Goal: Task Accomplishment & Management: Manage account settings

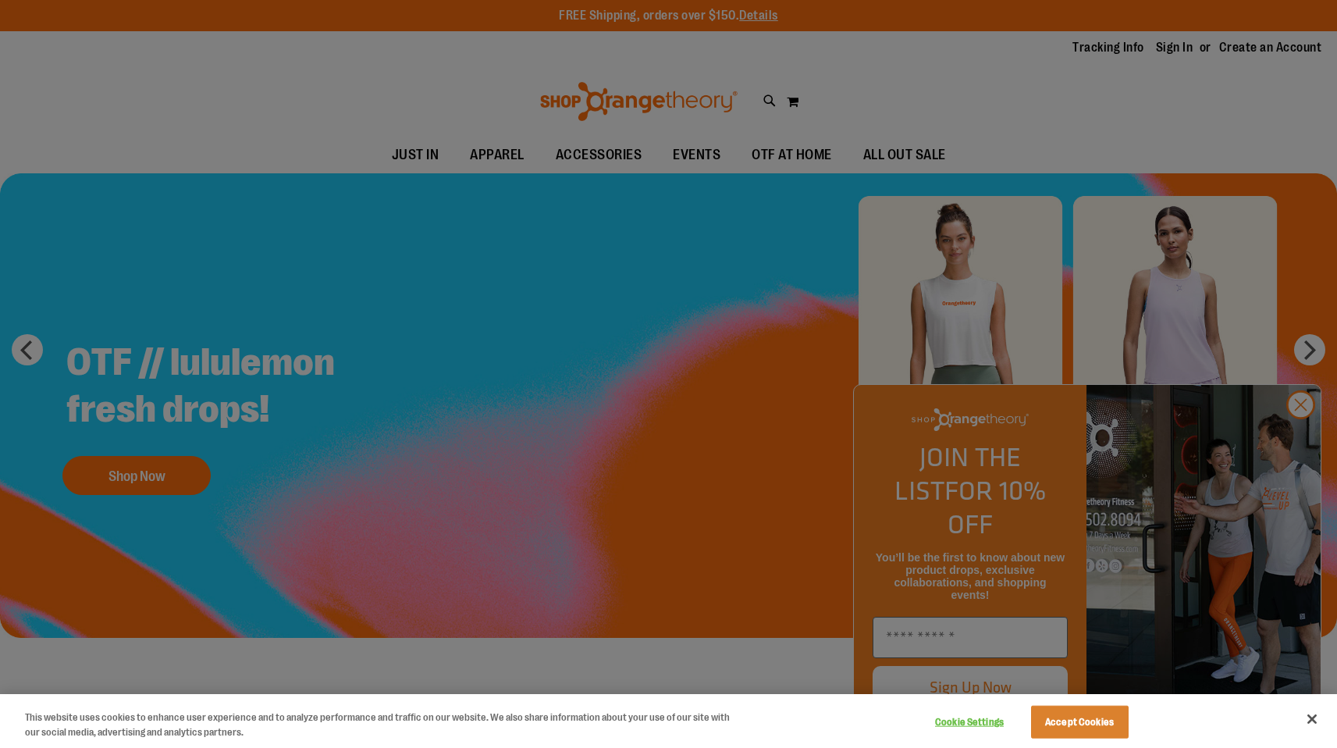
click at [1170, 40] on div at bounding box center [668, 374] width 1337 height 748
click at [1165, 50] on div at bounding box center [668, 374] width 1337 height 748
click at [1113, 726] on button "Accept Cookies" at bounding box center [1080, 721] width 98 height 33
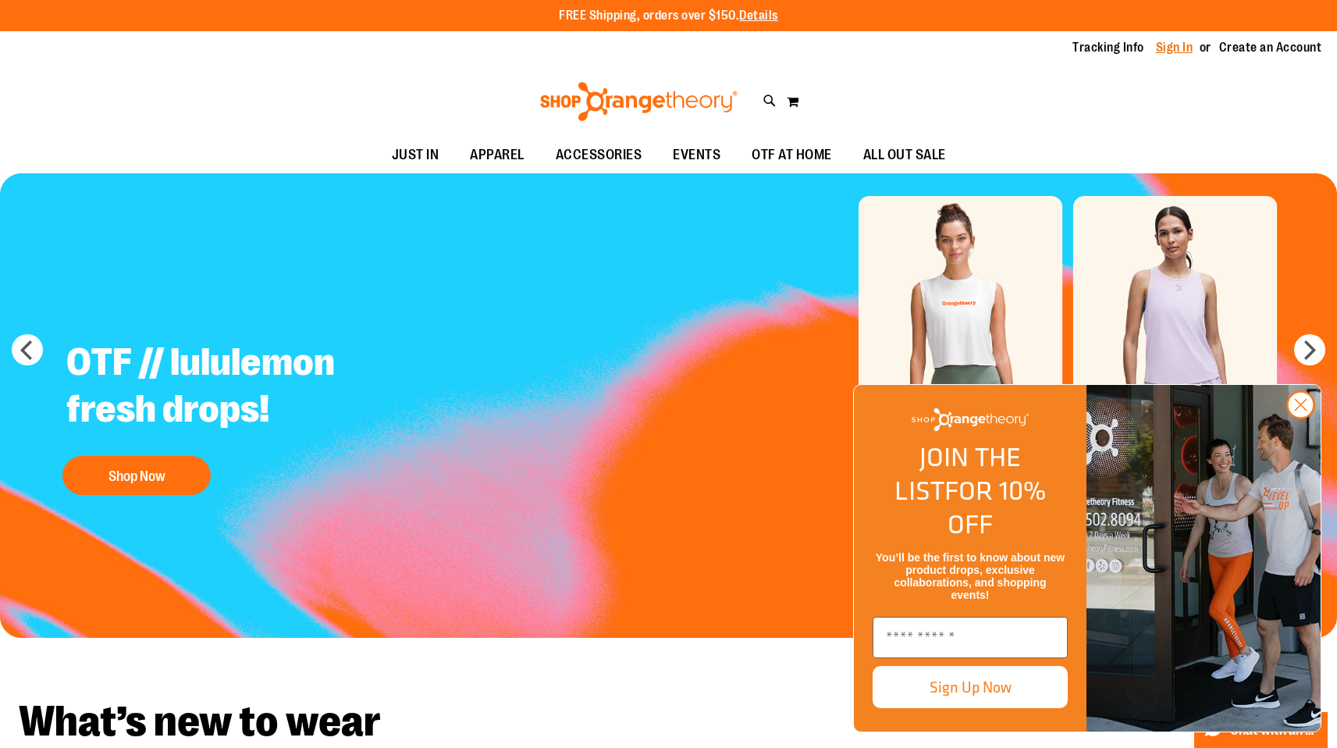
click at [1161, 48] on link "Sign In" at bounding box center [1174, 47] width 37 height 17
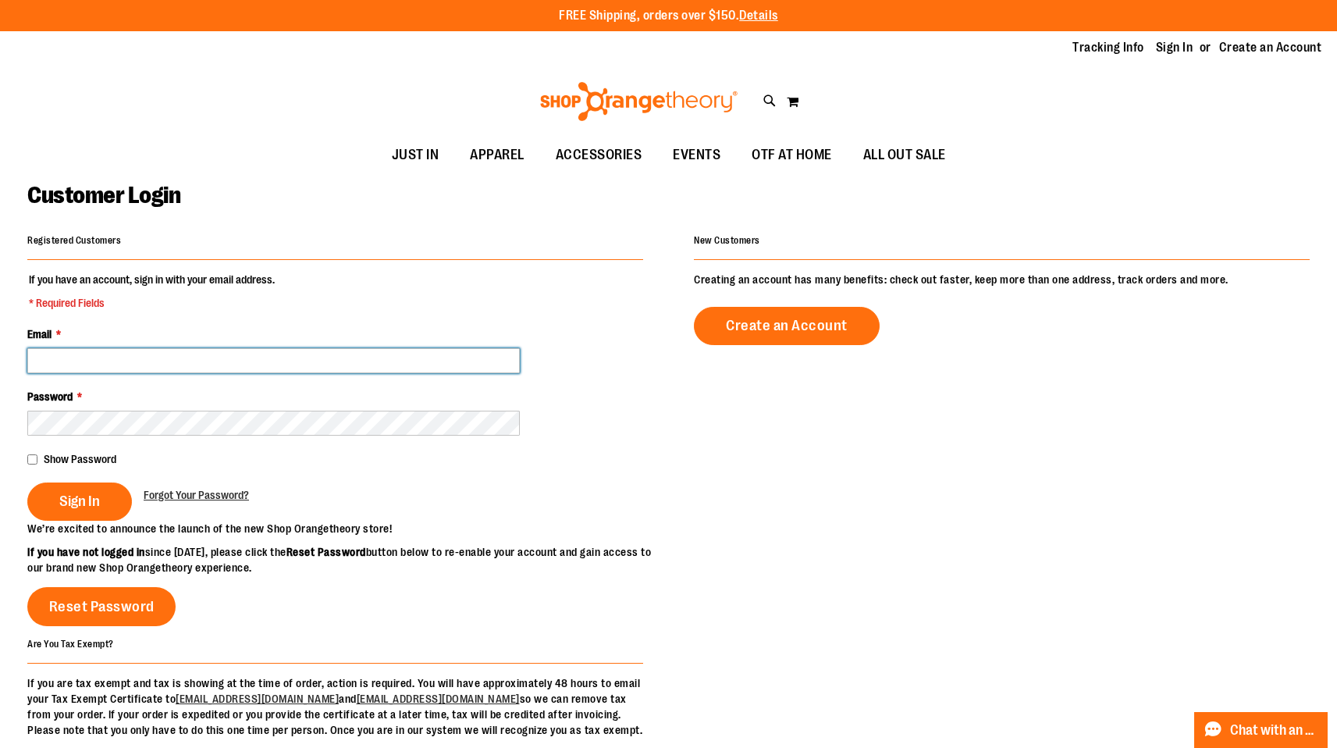
click at [130, 371] on input "Email *" at bounding box center [273, 360] width 492 height 25
click at [61, 358] on input "Email *" at bounding box center [273, 360] width 492 height 25
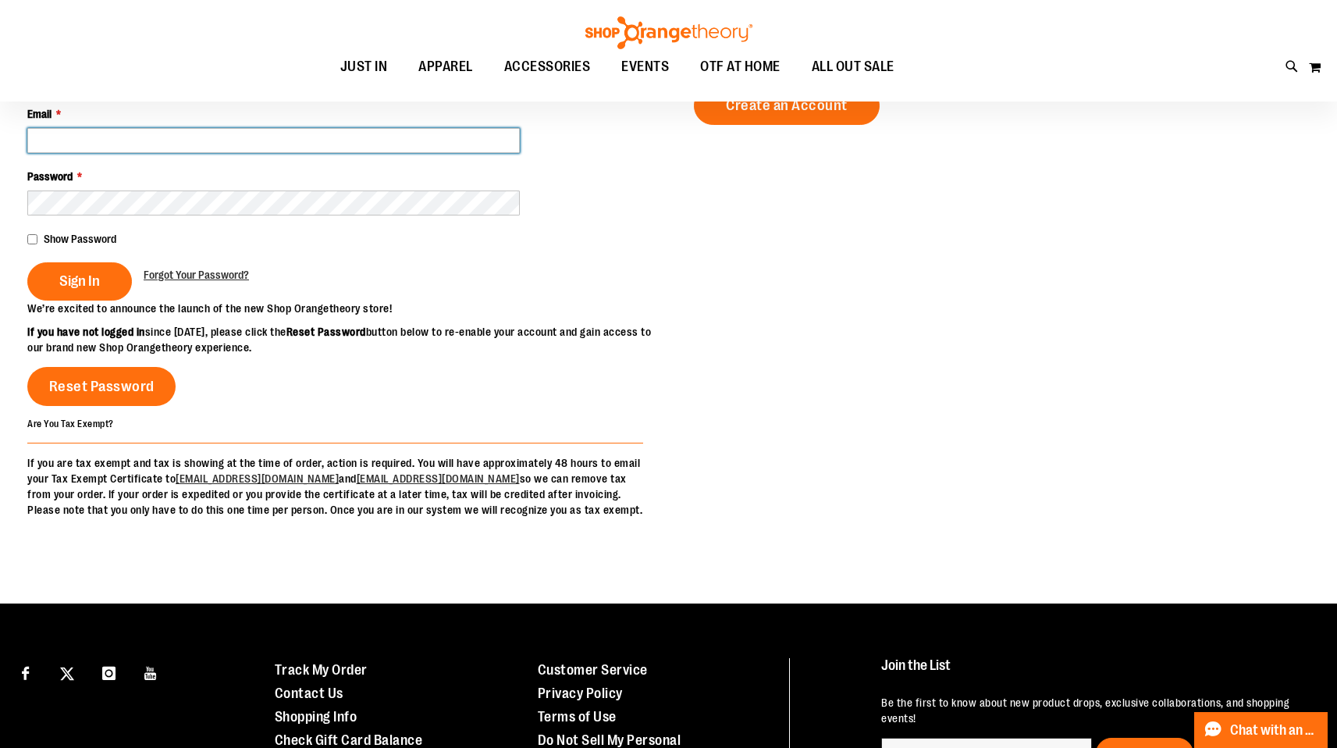
scroll to position [201, 0]
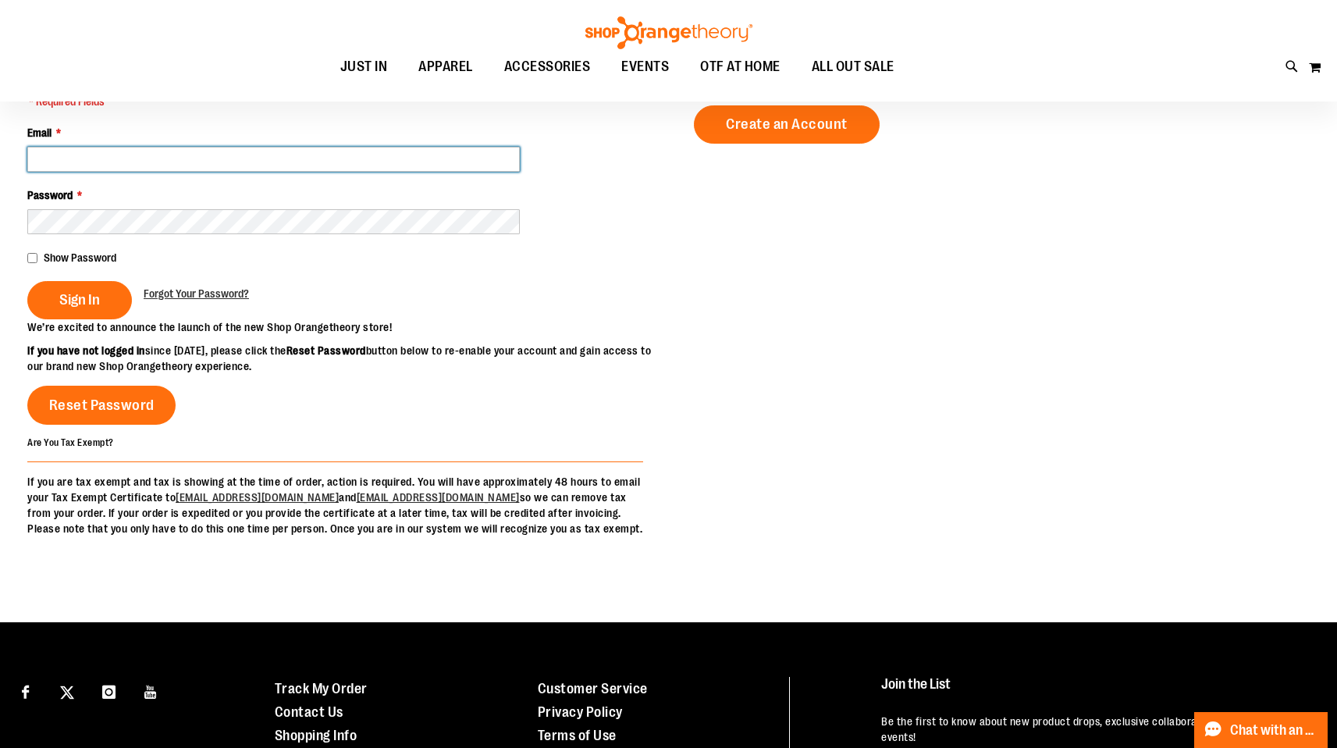
click at [90, 157] on input "Email *" at bounding box center [273, 159] width 492 height 25
